Goal: Task Accomplishment & Management: Manage account settings

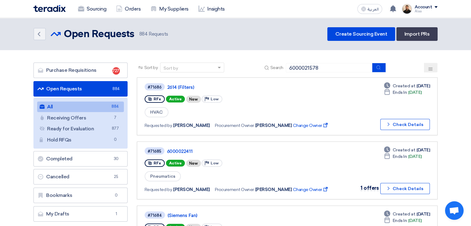
type input "6000021578"
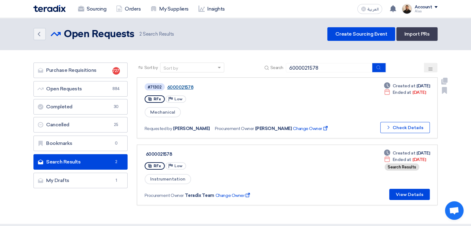
click at [181, 86] on link "6000021578" at bounding box center [244, 87] width 155 height 6
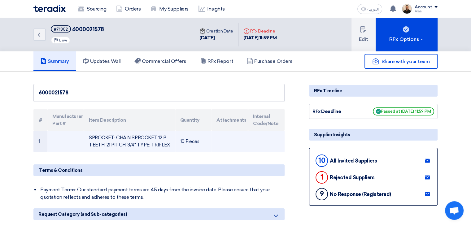
click at [139, 140] on td "SPROCKET: CHAIN SPROCKET 12 B TEETH: 21 PITCH: 3/4" TYPE: TRIPLEX" at bounding box center [129, 141] width 91 height 21
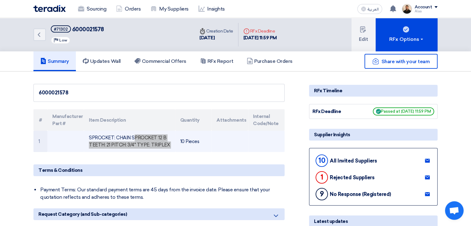
click at [221, 145] on td at bounding box center [229, 141] width 37 height 21
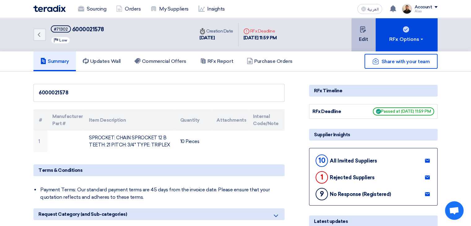
click at [361, 39] on button "Edit" at bounding box center [363, 34] width 24 height 33
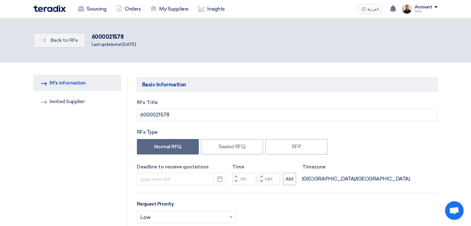
type input "[DATE]"
type input "11"
type input "59"
click at [81, 104] on link "Invited Suppliers Invited Supplier" at bounding box center [77, 101] width 88 height 16
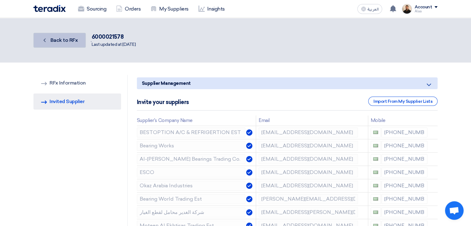
click at [78, 45] on link "Back Back to RFx" at bounding box center [59, 40] width 52 height 15
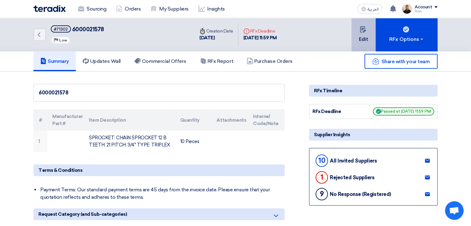
click at [370, 42] on button "Edit" at bounding box center [363, 34] width 24 height 33
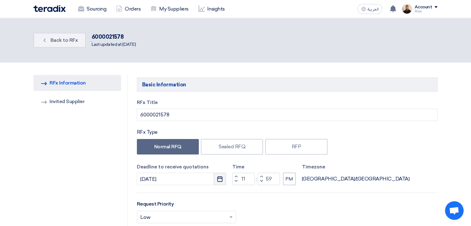
click at [223, 178] on button "Pick a date" at bounding box center [220, 179] width 12 height 12
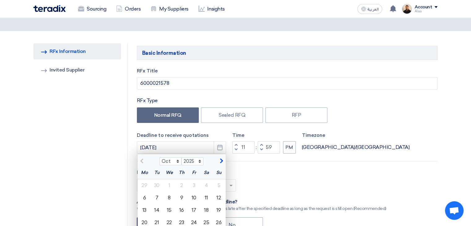
scroll to position [124, 0]
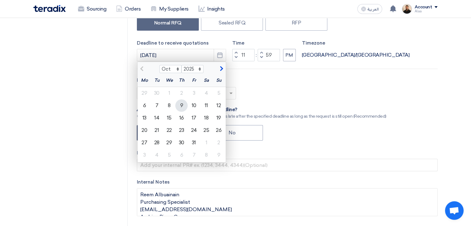
click at [184, 106] on div "9" at bounding box center [181, 105] width 12 height 12
type input "[DATE]"
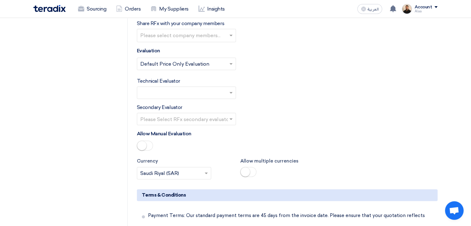
scroll to position [805, 0]
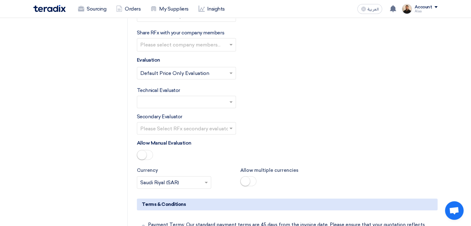
click at [214, 97] on input "text" at bounding box center [183, 102] width 86 height 10
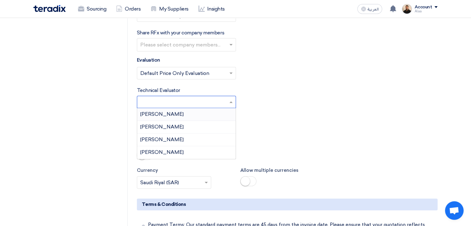
click at [194, 108] on div "[PERSON_NAME]" at bounding box center [186, 114] width 98 height 13
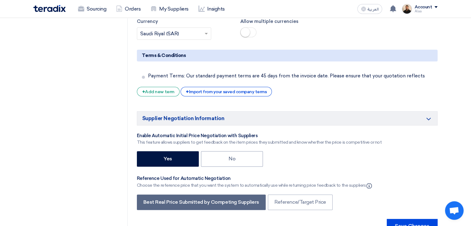
scroll to position [990, 0]
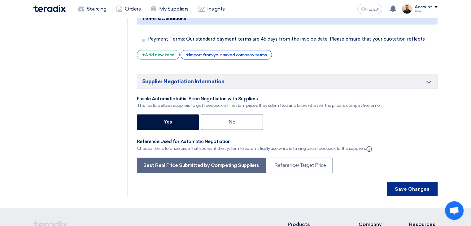
click at [398, 182] on button "Save Changes" at bounding box center [412, 189] width 51 height 14
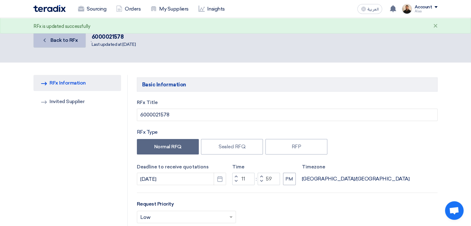
click at [74, 43] on link "Back Back to RFx" at bounding box center [59, 40] width 52 height 15
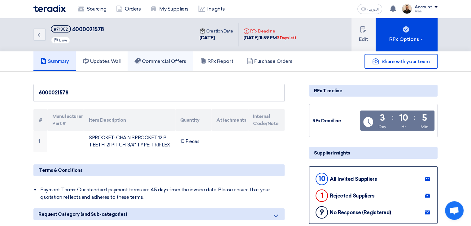
click at [181, 66] on link "Commercial Offers" at bounding box center [161, 61] width 66 height 20
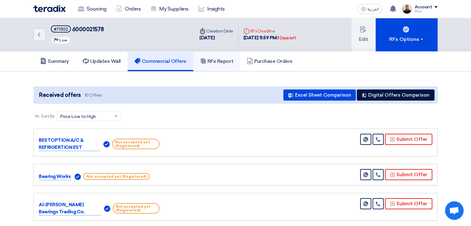
click at [213, 63] on h5 "RFx Report" at bounding box center [216, 61] width 33 height 6
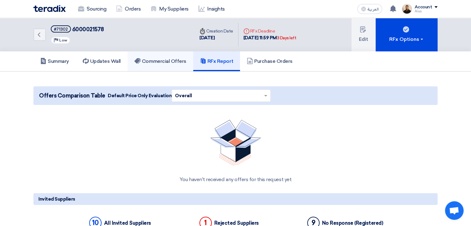
click at [166, 65] on link "Commercial Offers" at bounding box center [161, 61] width 66 height 20
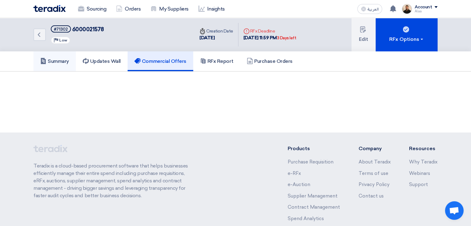
click at [67, 66] on link "Summary" at bounding box center [54, 61] width 42 height 20
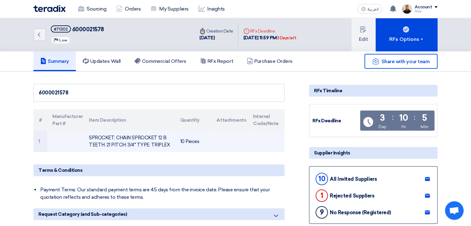
drag, startPoint x: 87, startPoint y: 134, endPoint x: 181, endPoint y: 146, distance: 95.4
click at [181, 146] on tr "1 SPROCKET: CHAIN SPROCKET 12 B TEETH: 21 PITCH: 3/4" TYPE: TRIPLEX 10 Pieces" at bounding box center [158, 141] width 251 height 21
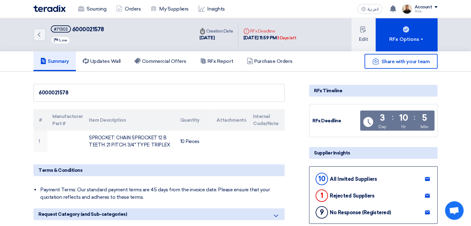
click at [167, 65] on link "Commercial Offers" at bounding box center [161, 61] width 66 height 20
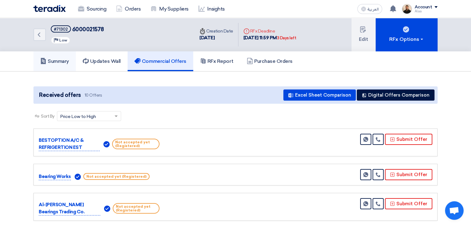
click at [58, 62] on h5 "Summary" at bounding box center [54, 61] width 29 height 6
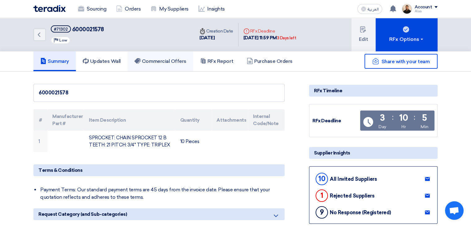
click at [164, 61] on h5 "Commercial Offers" at bounding box center [160, 61] width 52 height 6
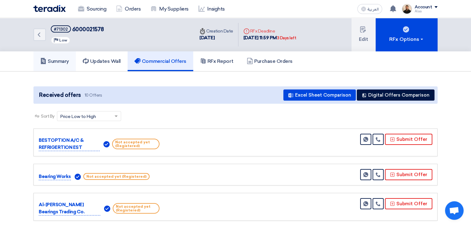
click at [68, 63] on h5 "Summary" at bounding box center [54, 61] width 29 height 6
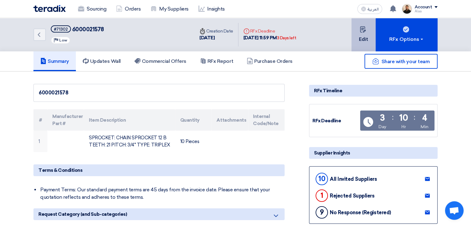
click at [359, 36] on button "Edit" at bounding box center [363, 34] width 24 height 33
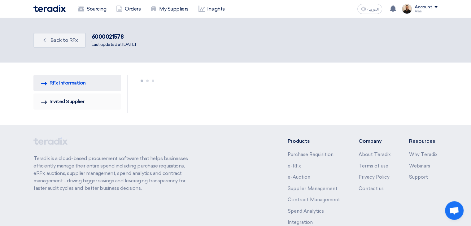
click at [82, 102] on link "Invited Suppliers Invited Supplier" at bounding box center [77, 101] width 88 height 16
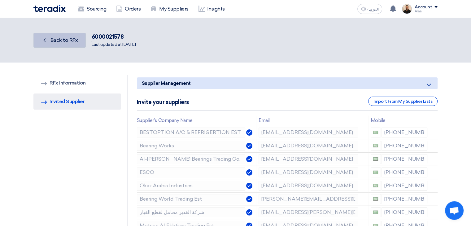
click at [74, 45] on link "Back Back to RFx" at bounding box center [59, 40] width 52 height 15
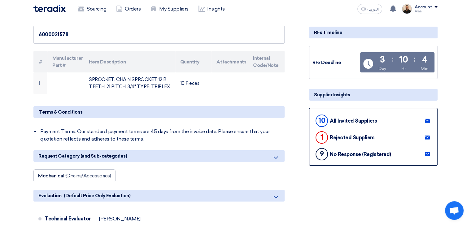
scroll to position [62, 0]
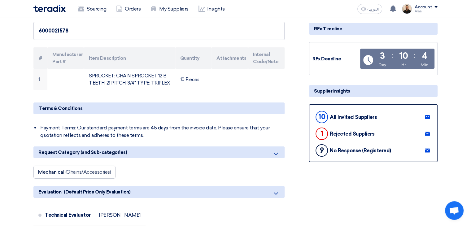
click at [427, 116] on icon at bounding box center [427, 117] width 5 height 5
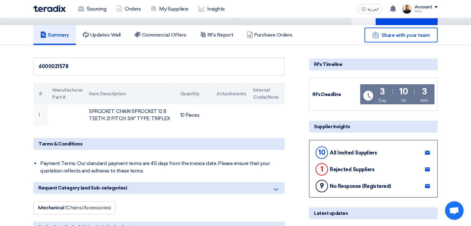
scroll to position [0, 0]
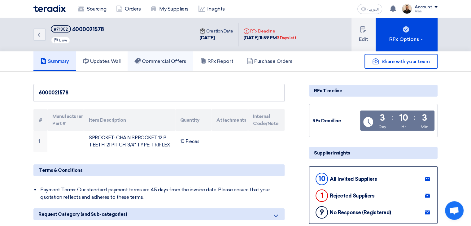
click at [159, 64] on link "Commercial Offers" at bounding box center [161, 61] width 66 height 20
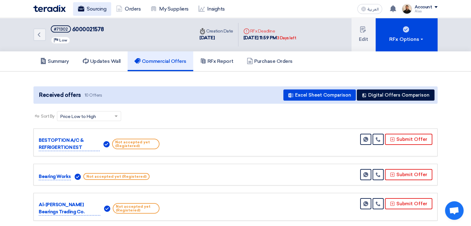
click at [106, 10] on link "Sourcing" at bounding box center [92, 9] width 38 height 14
